Goal: Task Accomplishment & Management: Use online tool/utility

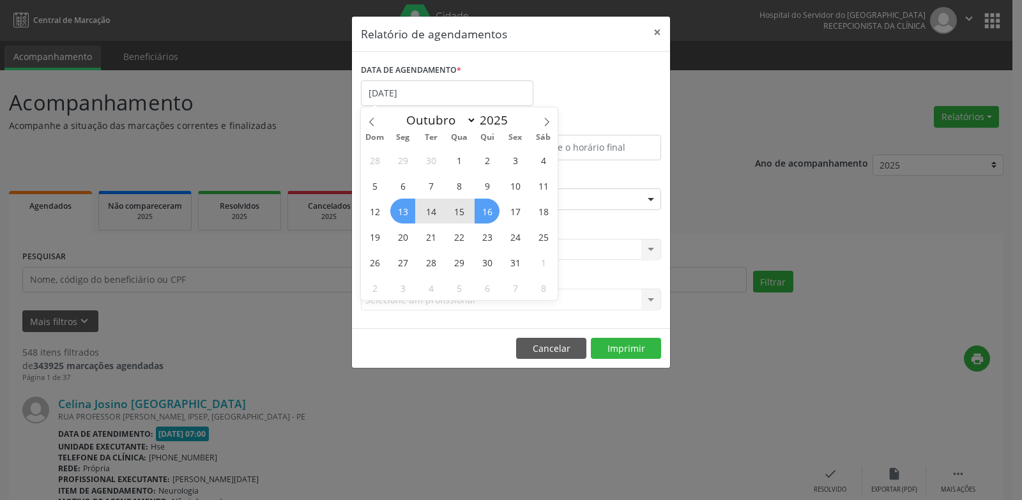
select select "9"
click at [526, 204] on div "28 29 30 1 2 3 4 5 6 7 8 9 10 11 12 13 14 15 16 17 18 19 20 21 22 23 24 25 26 2…" at bounding box center [459, 223] width 197 height 153
click at [508, 208] on span "17" at bounding box center [515, 211] width 25 height 25
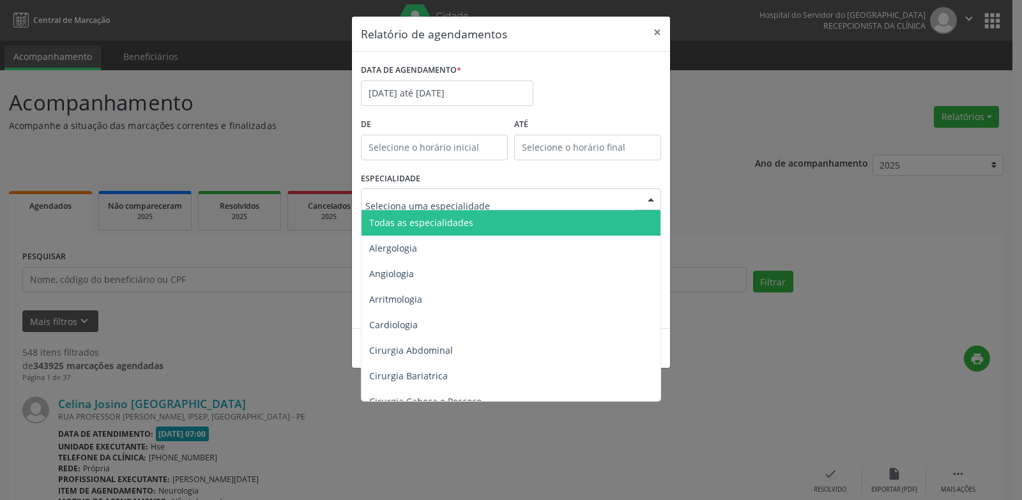
click at [508, 208] on div at bounding box center [511, 199] width 300 height 22
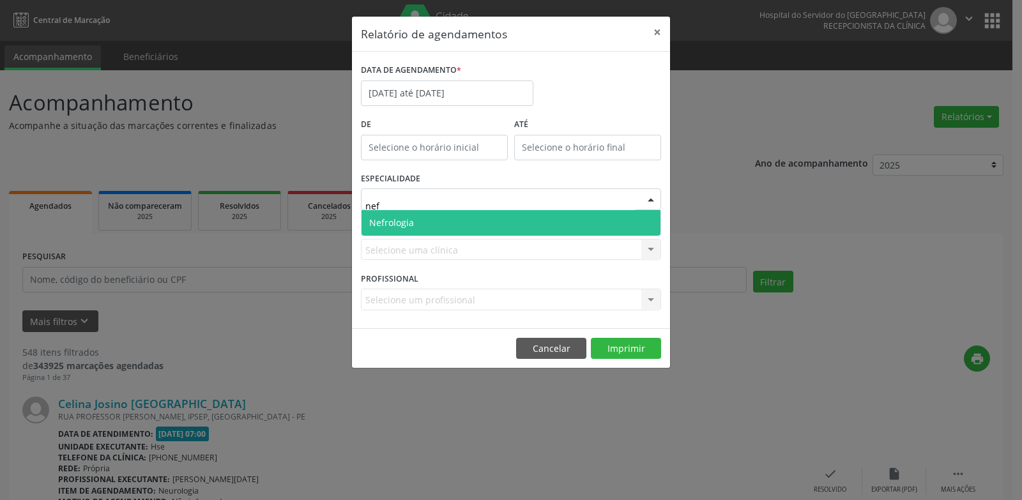
type input "nefr"
click at [509, 216] on span "Nefrologia" at bounding box center [511, 223] width 299 height 26
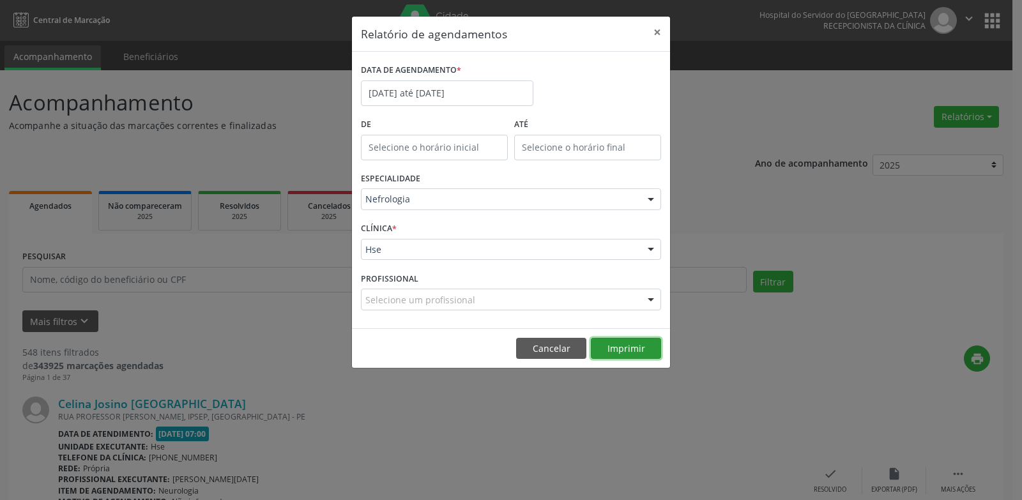
click at [608, 349] on button "Imprimir" at bounding box center [626, 349] width 70 height 22
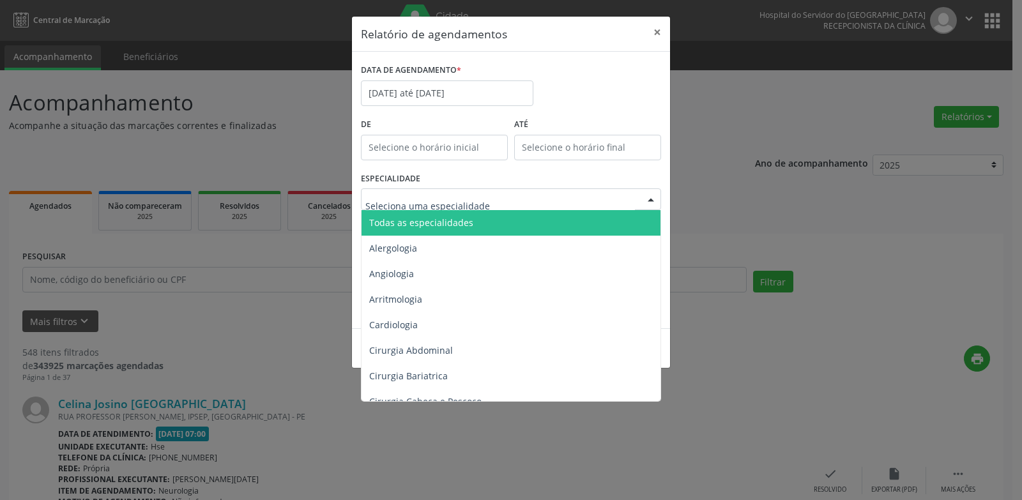
click at [414, 224] on span "Todas as especialidades" at bounding box center [421, 223] width 104 height 12
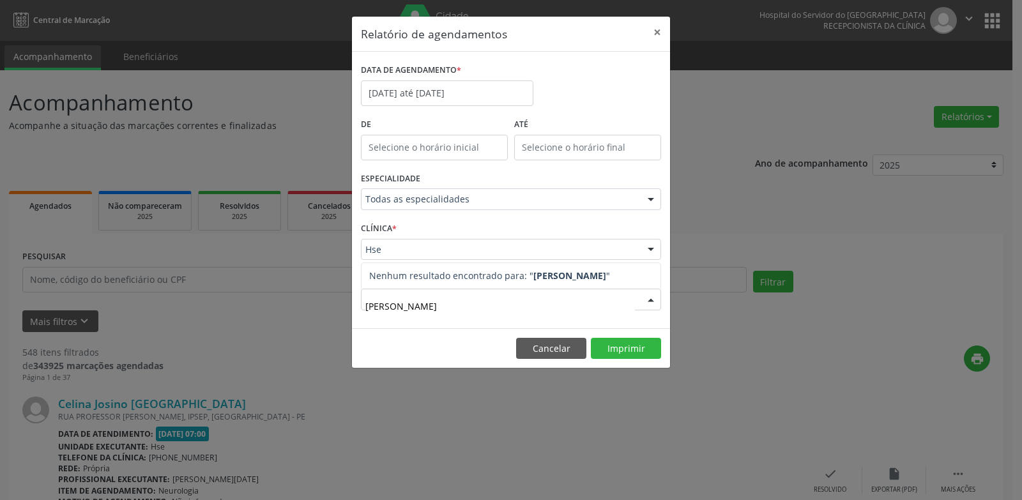
type input "[PERSON_NAME]"
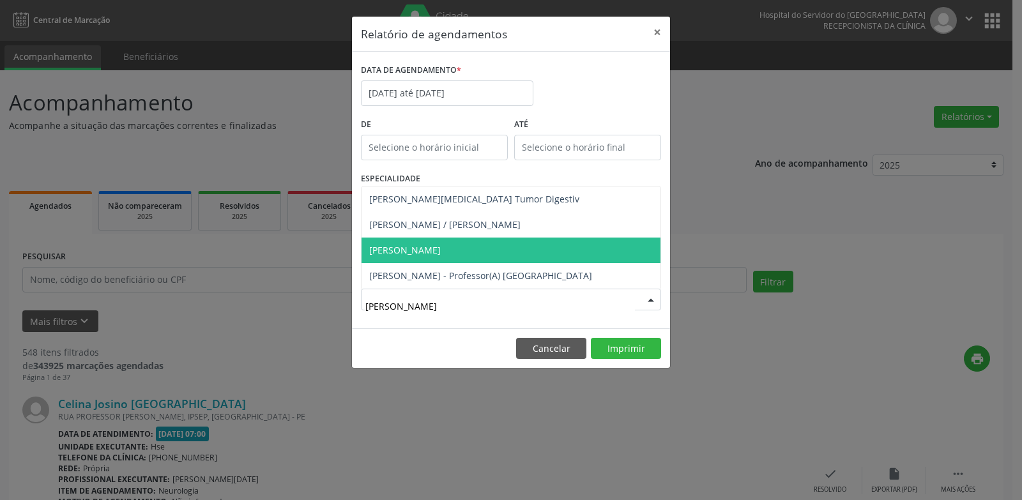
click at [517, 256] on span "[PERSON_NAME]" at bounding box center [511, 251] width 299 height 26
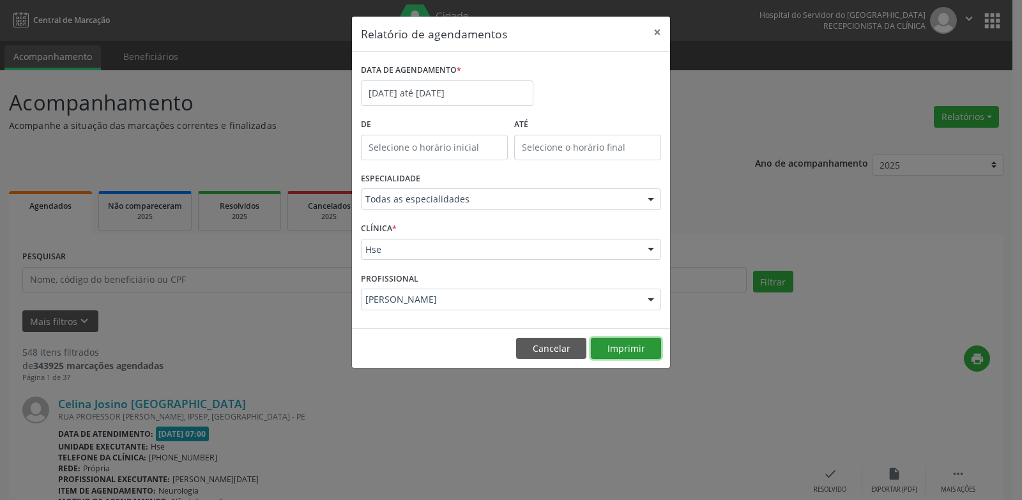
click at [630, 350] on button "Imprimir" at bounding box center [626, 349] width 70 height 22
click at [426, 98] on input "[DATE] até [DATE]" at bounding box center [447, 94] width 173 height 26
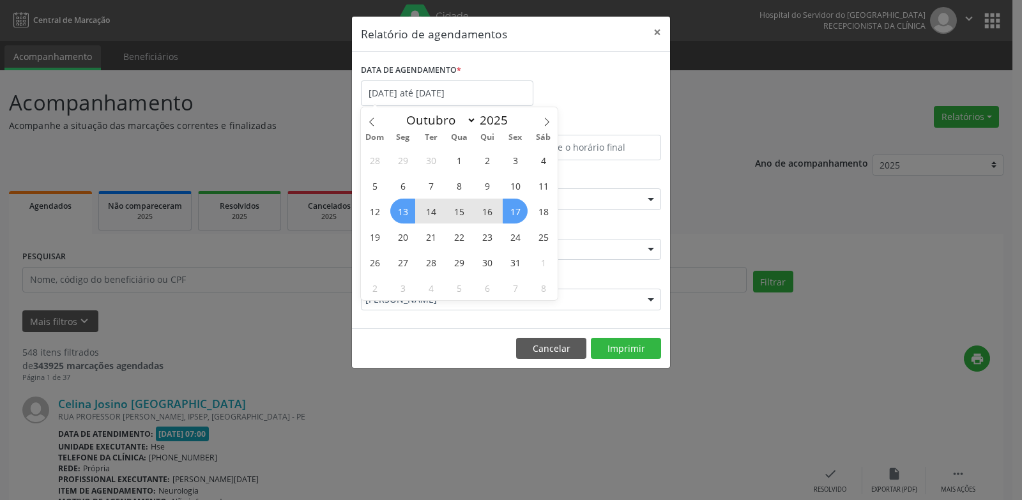
click at [406, 216] on span "13" at bounding box center [402, 211] width 25 height 25
type input "[DATE]"
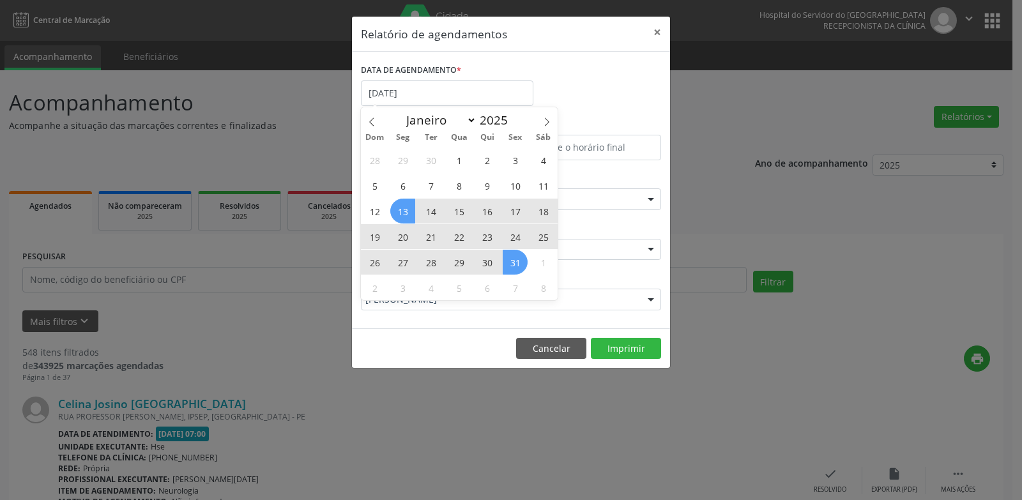
click at [505, 268] on span "31" at bounding box center [515, 262] width 25 height 25
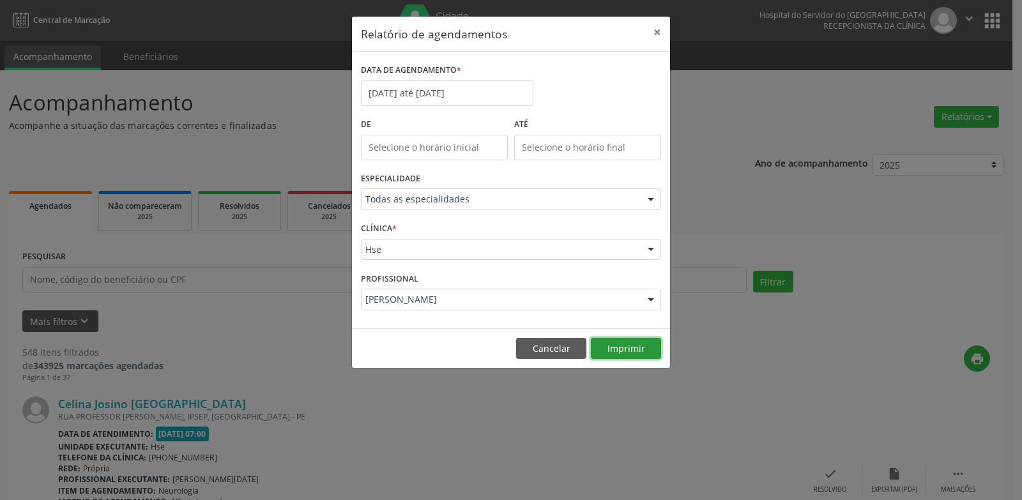
click at [626, 349] on button "Imprimir" at bounding box center [626, 349] width 70 height 22
click at [546, 339] on button "Cancelar" at bounding box center [551, 349] width 70 height 22
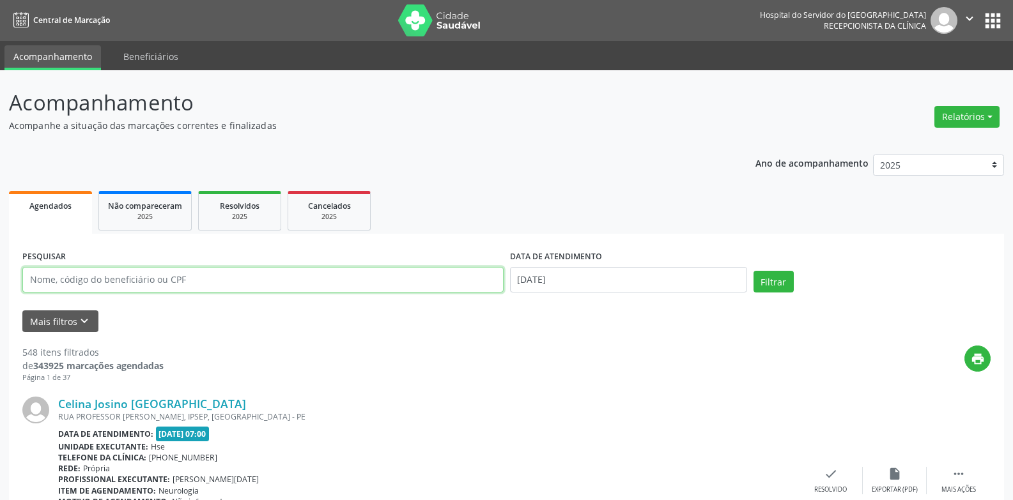
click at [395, 284] on input "text" at bounding box center [262, 280] width 481 height 26
type input "[PERSON_NAME]"
click at [753, 271] on button "Filtrar" at bounding box center [773, 282] width 40 height 22
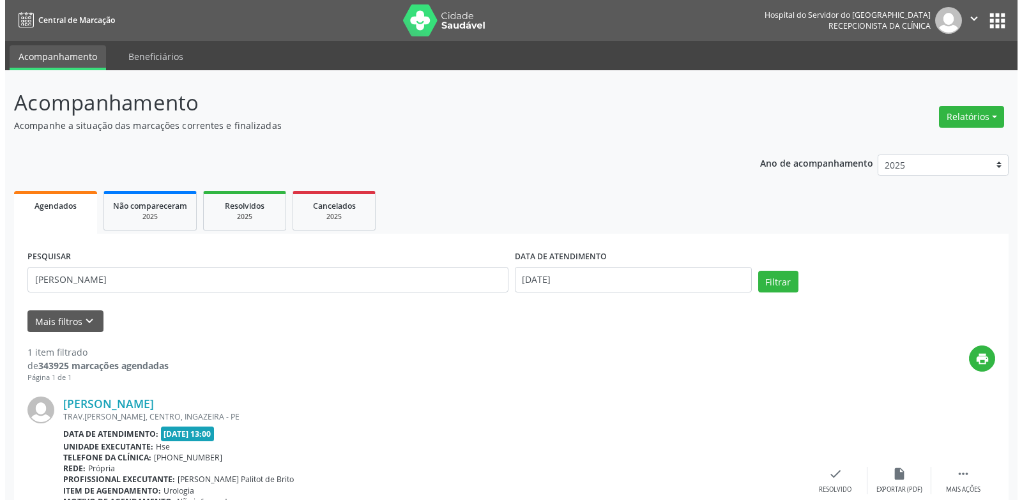
scroll to position [100, 0]
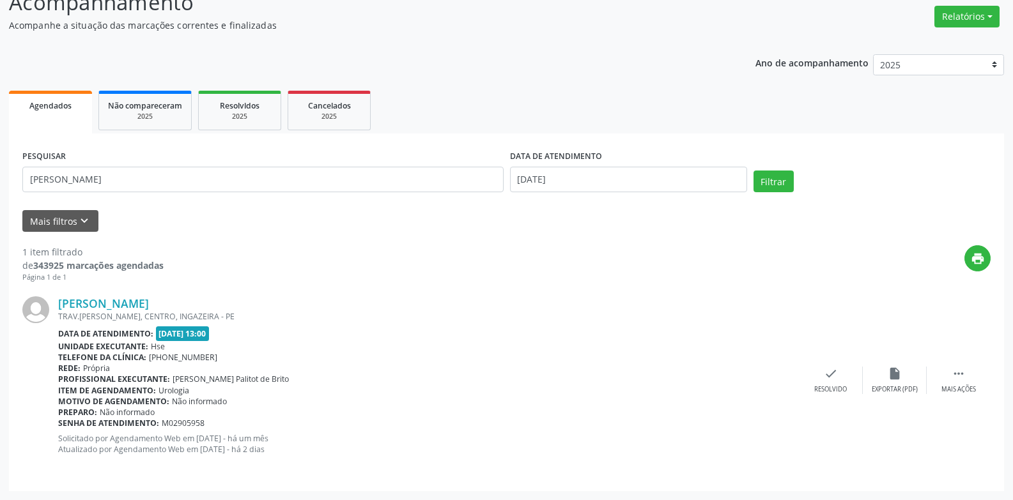
click at [662, 116] on ul "Agendados Não compareceram 2025 Resolvidos 2025 Cancelados 2025" at bounding box center [506, 111] width 995 height 46
click at [985, 19] on button "Relatórios" at bounding box center [966, 17] width 65 height 22
click at [984, 43] on link "Agendamentos" at bounding box center [931, 44] width 137 height 18
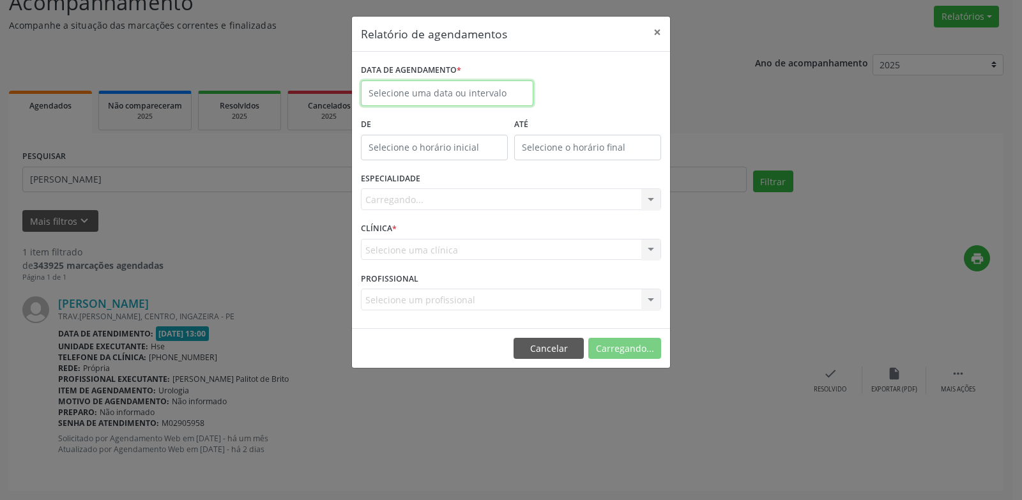
click at [459, 87] on input "text" at bounding box center [447, 94] width 173 height 26
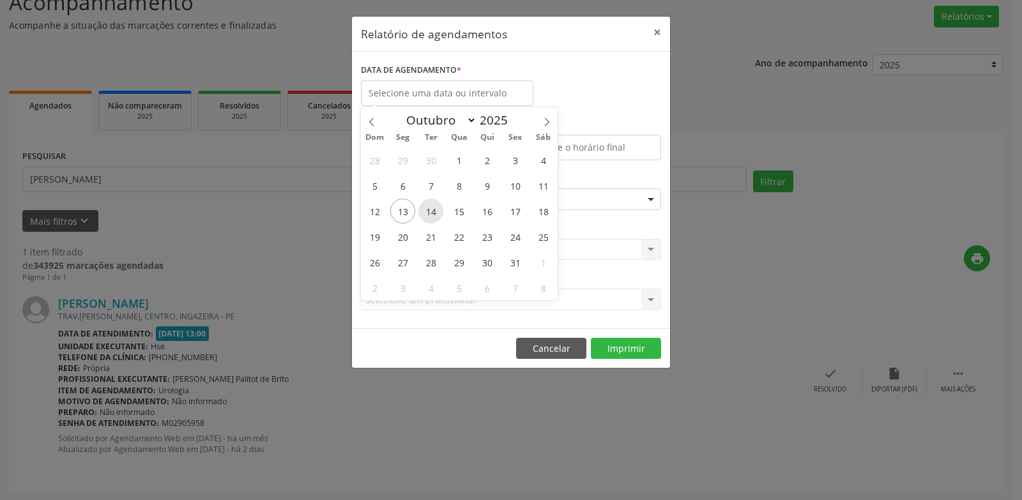
click at [433, 218] on span "14" at bounding box center [431, 211] width 25 height 25
type input "[DATE]"
click at [433, 218] on span "14" at bounding box center [431, 211] width 25 height 25
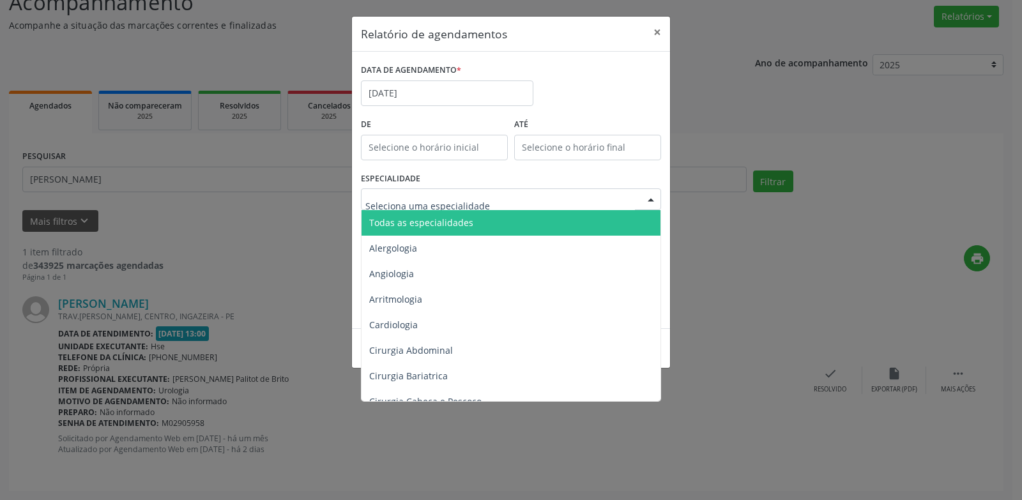
click at [438, 222] on span "Todas as especialidades" at bounding box center [421, 223] width 104 height 12
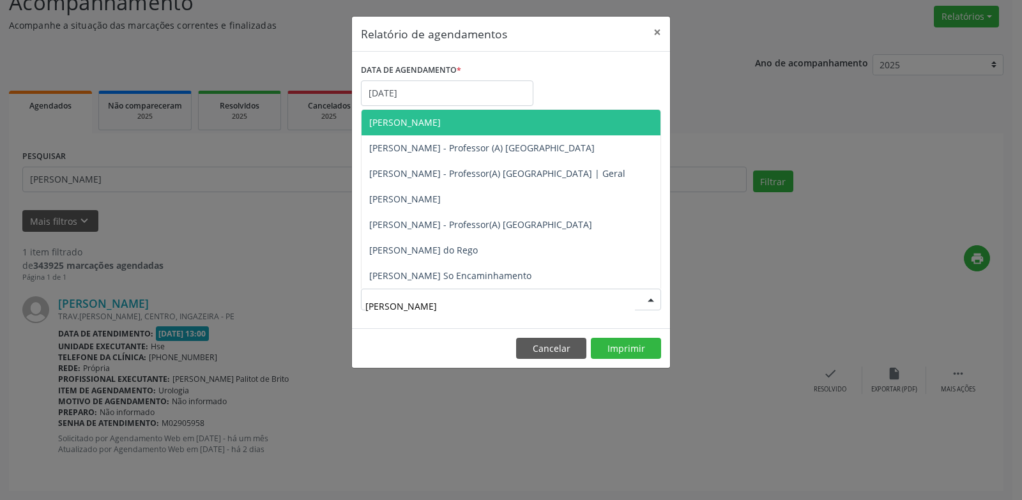
type input "[PERSON_NAME]"
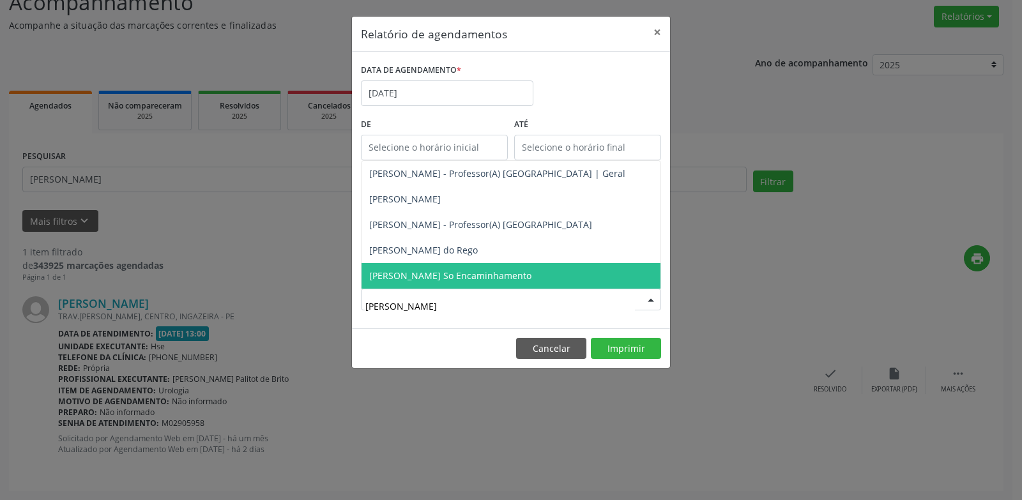
click at [521, 276] on span "[PERSON_NAME] So Encaminhamento" at bounding box center [450, 276] width 162 height 12
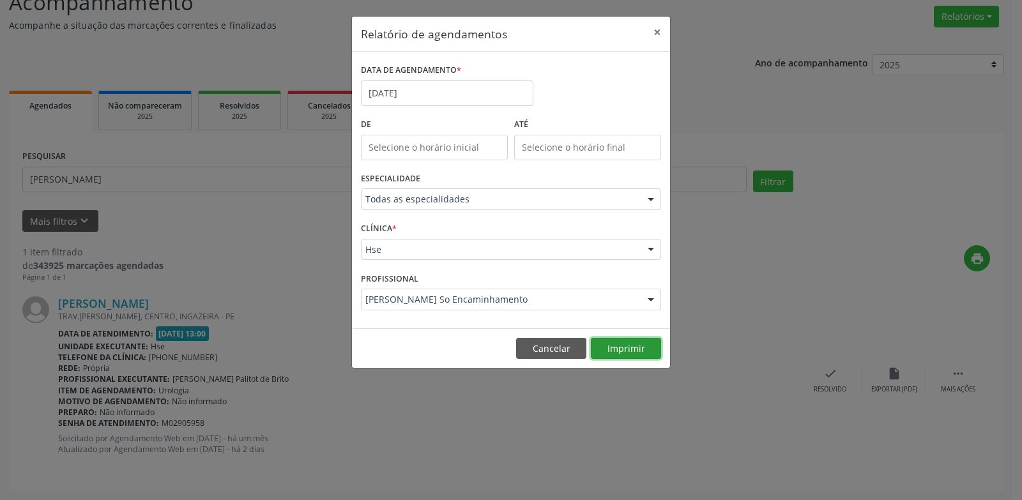
click at [625, 346] on button "Imprimir" at bounding box center [626, 349] width 70 height 22
